Goal: Find specific page/section: Find specific page/section

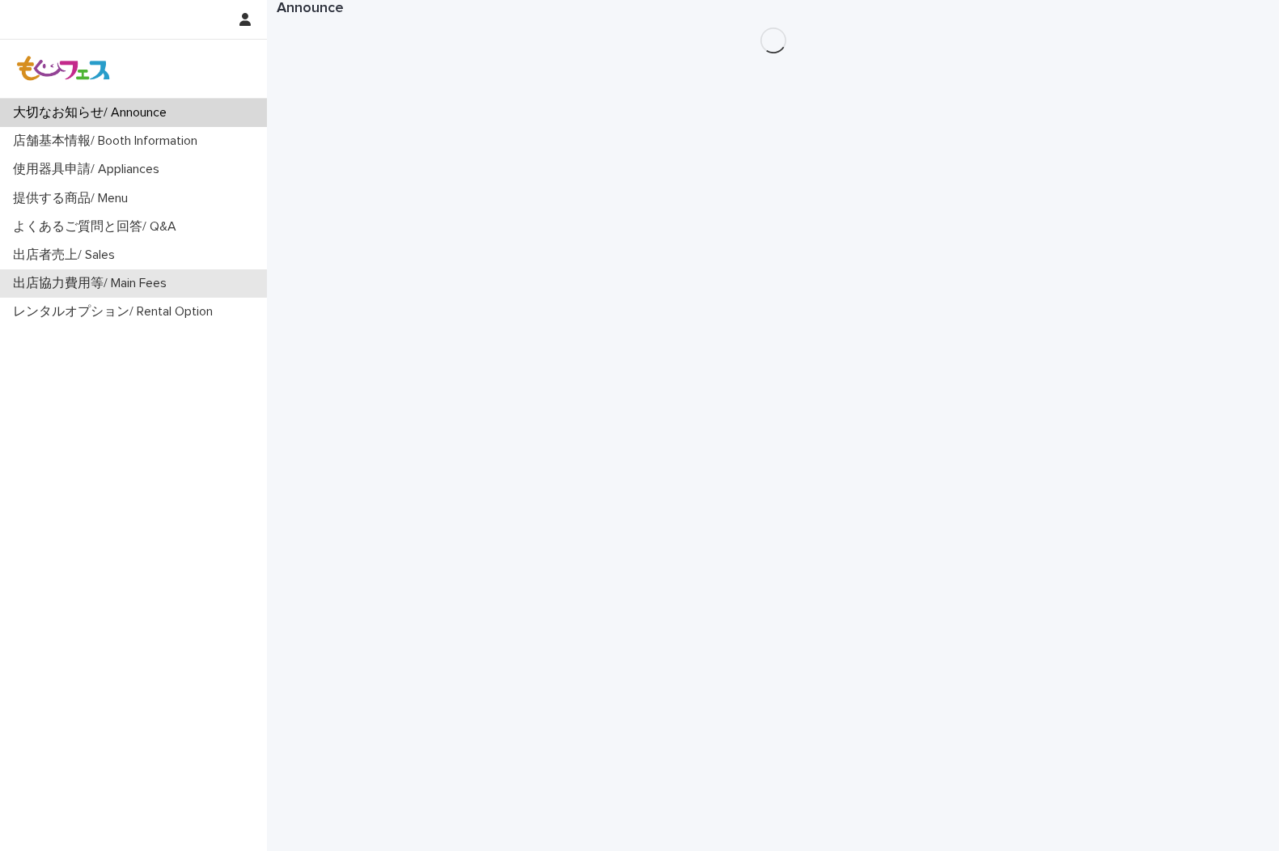
click at [87, 278] on p "出店協力費用等/ Main Fees" at bounding box center [92, 283] width 173 height 15
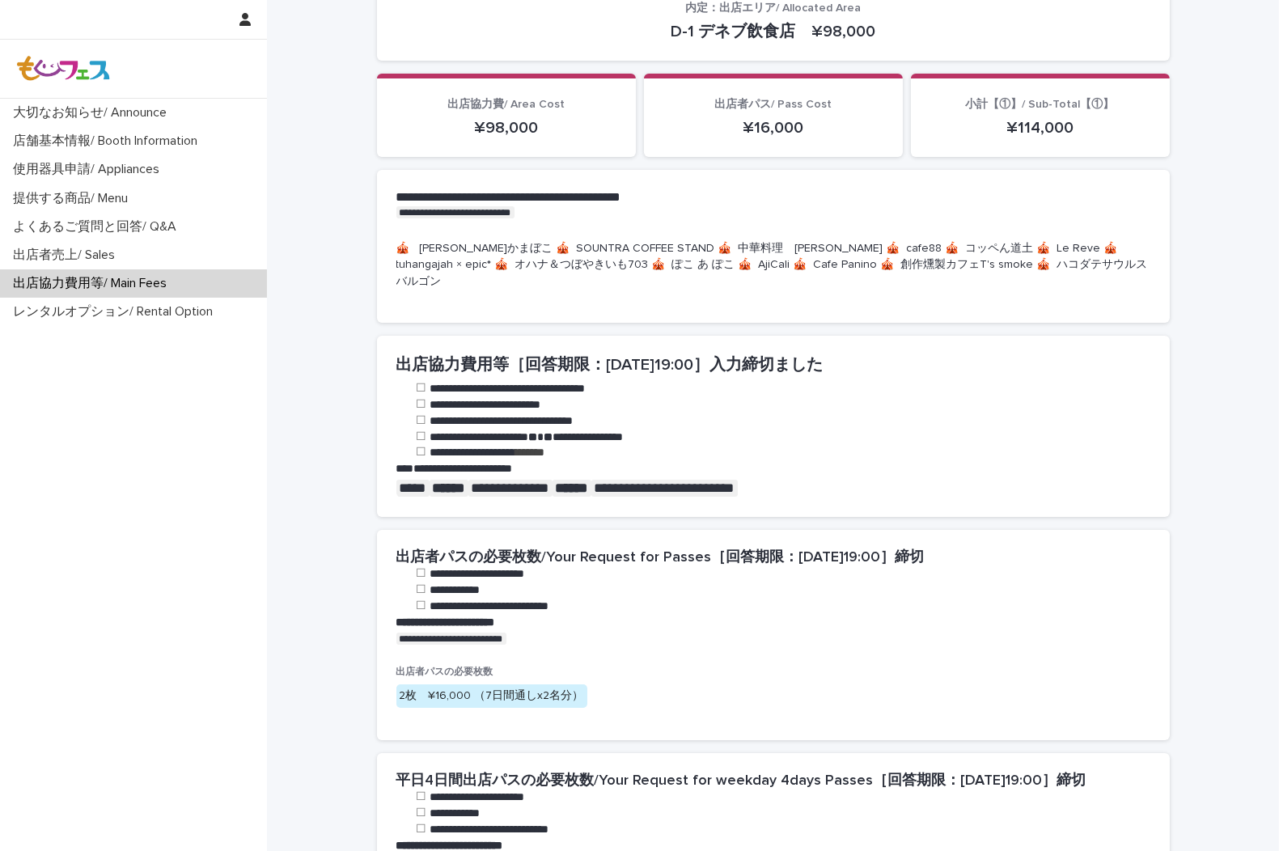
scroll to position [719, 0]
